Goal: Transaction & Acquisition: Purchase product/service

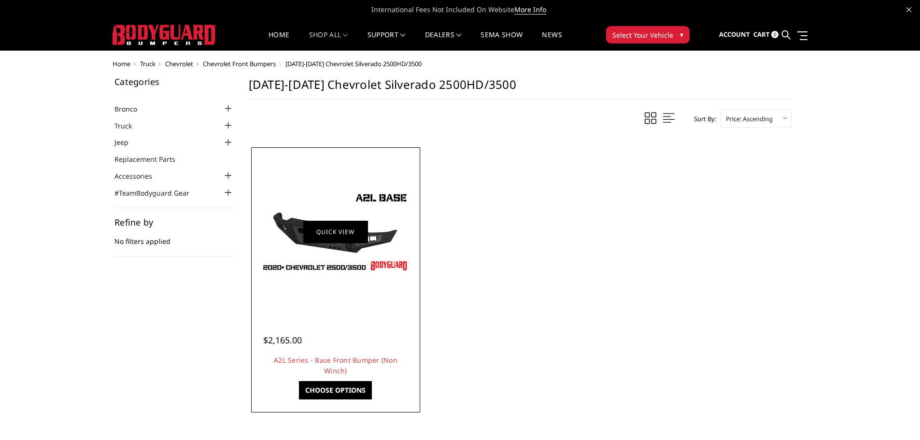
click at [328, 235] on link "Quick view" at bounding box center [335, 231] width 65 height 23
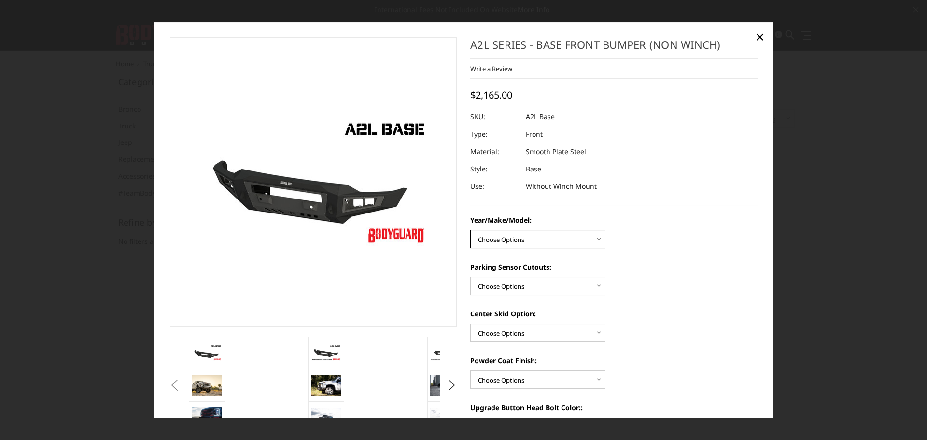
click at [494, 243] on select "Choose Options Chevrolet 15-19 2500/3500 Chevrolet 19-21 1500 Chevrolet 15-20 […" at bounding box center [537, 239] width 135 height 18
select select "4333"
click at [470, 230] on select "Choose Options Chevrolet 15-19 2500/3500 Chevrolet 19-21 1500 Chevrolet 15-20 […" at bounding box center [537, 239] width 135 height 18
click at [510, 287] on select "Choose Options Yes - With Parking Sensor Cutouts No - Without Parking Sensor Cu…" at bounding box center [537, 286] width 135 height 18
select select "4329"
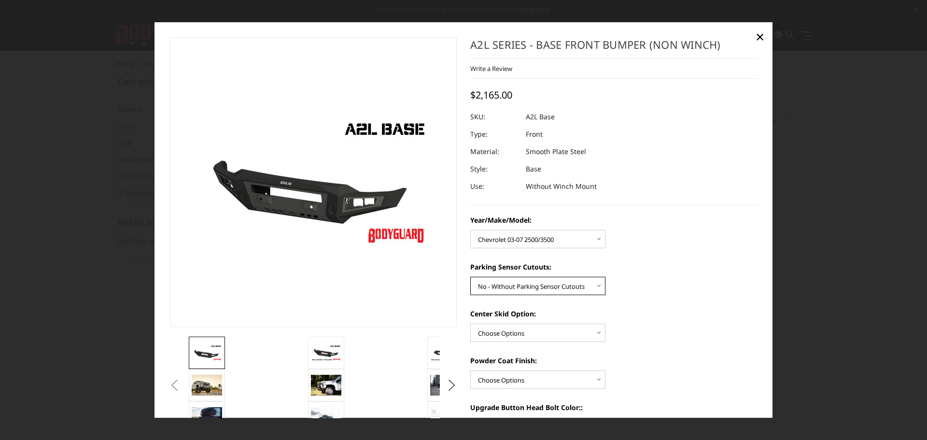
click at [470, 277] on select "Choose Options Yes - With Parking Sensor Cutouts No - Without Parking Sensor Cu…" at bounding box center [537, 286] width 135 height 18
click at [499, 328] on select "Choose Options Single Light Bar Cutout" at bounding box center [537, 333] width 135 height 18
click at [470, 324] on select "Choose Options Single Light Bar Cutout" at bounding box center [537, 333] width 135 height 18
click at [758, 38] on span "×" at bounding box center [760, 36] width 9 height 21
